Goal: Task Accomplishment & Management: Use online tool/utility

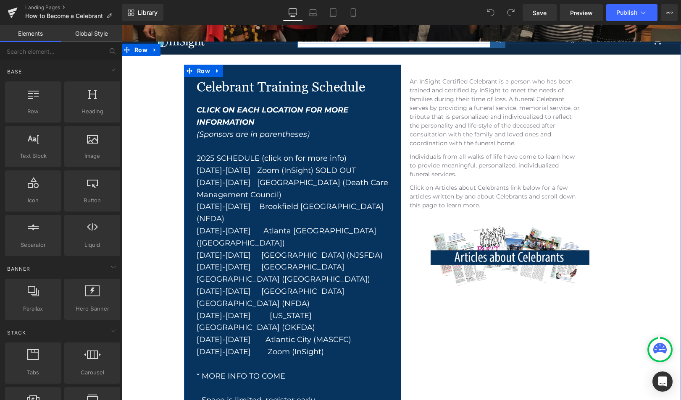
scroll to position [186, 0]
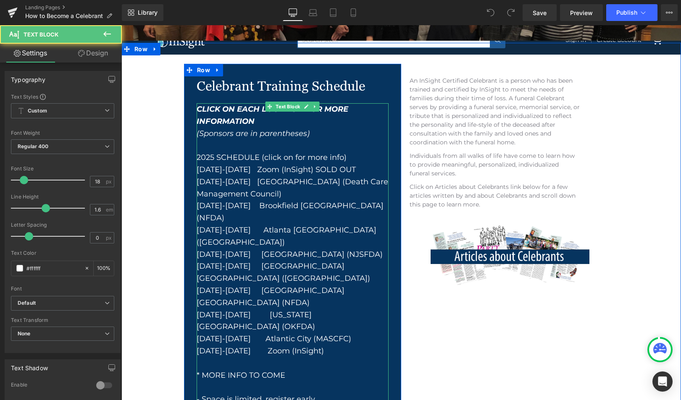
click at [331, 333] on div "Nov 10-12 Atlantic City (MASCFC)" at bounding box center [293, 339] width 192 height 12
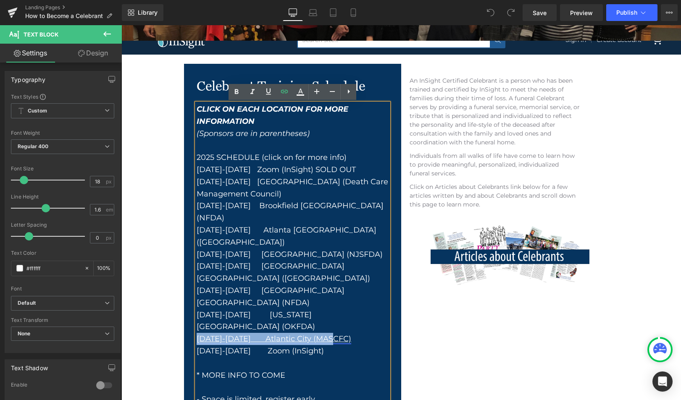
drag, startPoint x: 331, startPoint y: 279, endPoint x: 197, endPoint y: 278, distance: 134.4
click at [197, 333] on div "Nov 10-12 Atlantic City (MASCFC)" at bounding box center [293, 339] width 192 height 12
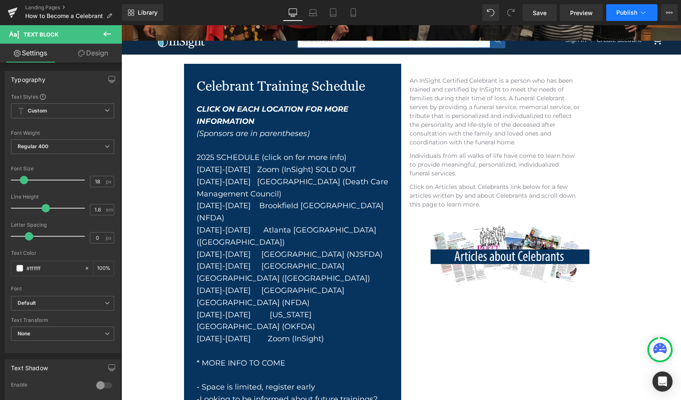
click at [640, 13] on icon at bounding box center [643, 12] width 8 height 8
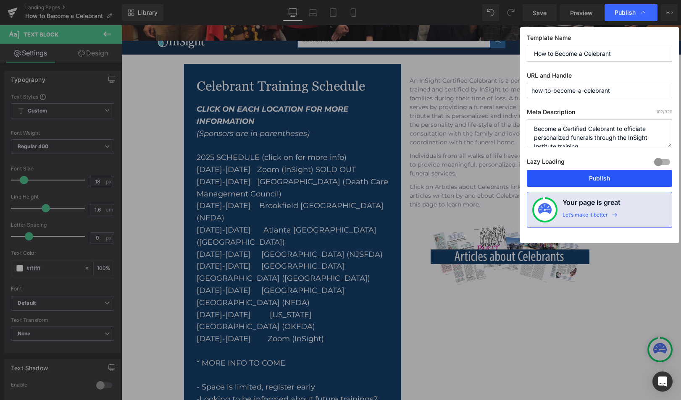
click at [612, 180] on button "Publish" at bounding box center [599, 178] width 145 height 17
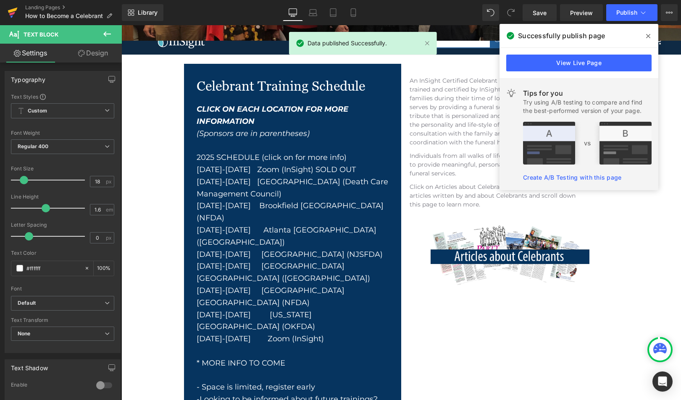
click at [10, 12] on icon at bounding box center [13, 10] width 10 height 5
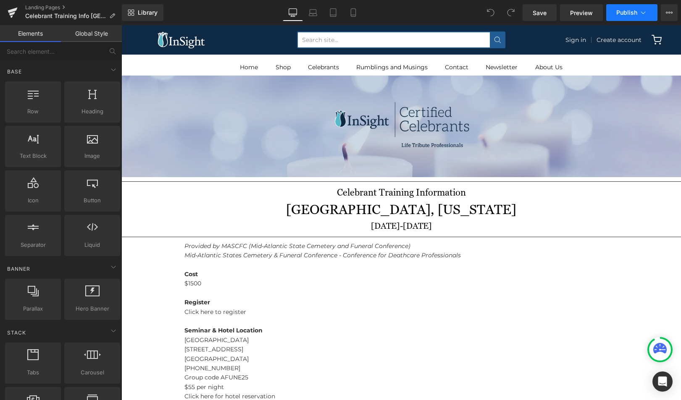
click at [642, 13] on icon at bounding box center [643, 12] width 5 height 3
click at [15, 13] on icon at bounding box center [13, 12] width 10 height 21
